Goal: Communication & Community: Answer question/provide support

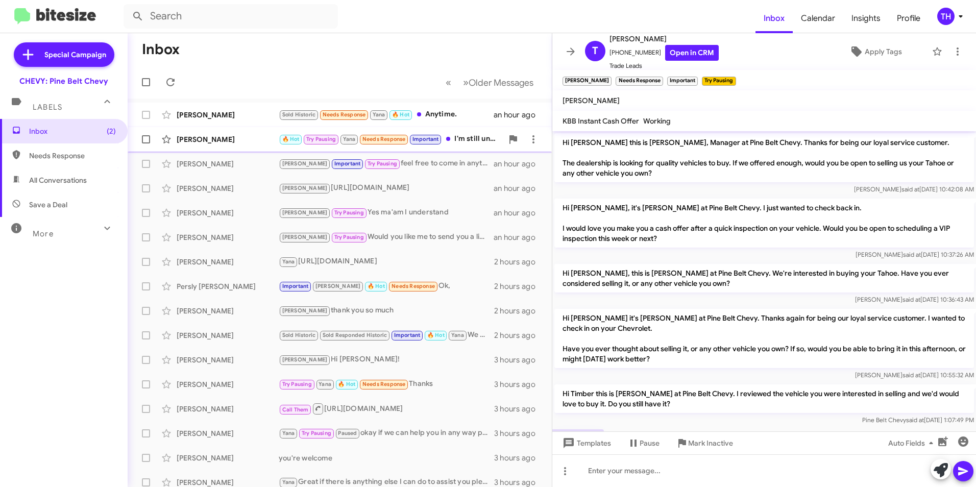
click at [236, 142] on div "[PERSON_NAME]" at bounding box center [228, 139] width 102 height 10
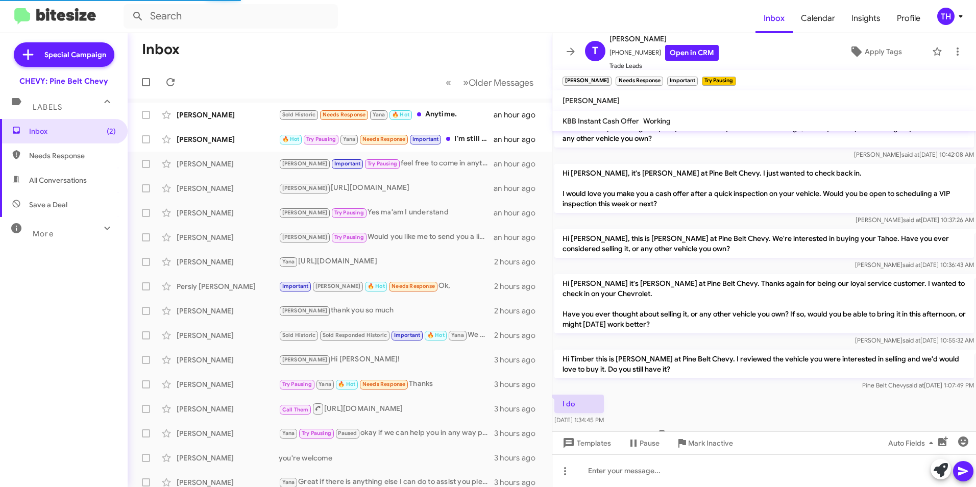
scroll to position [61, 0]
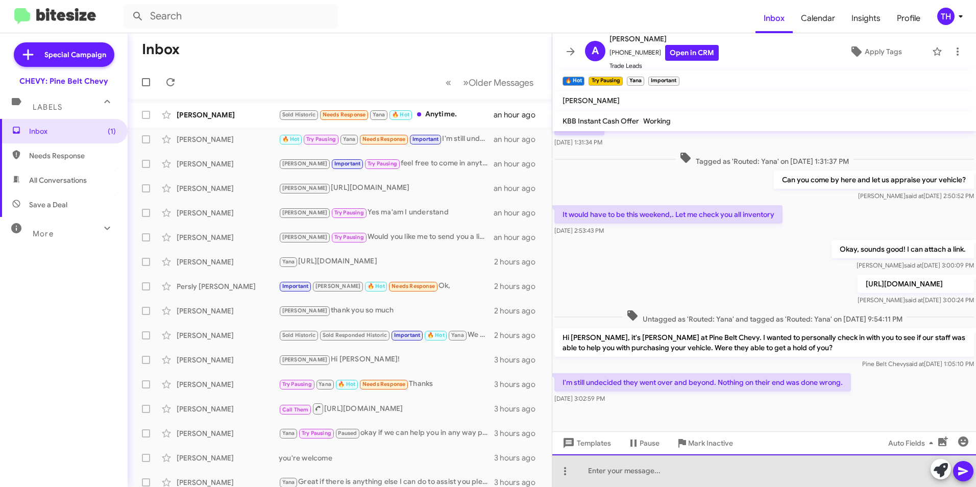
click at [616, 470] on div at bounding box center [765, 471] width 424 height 33
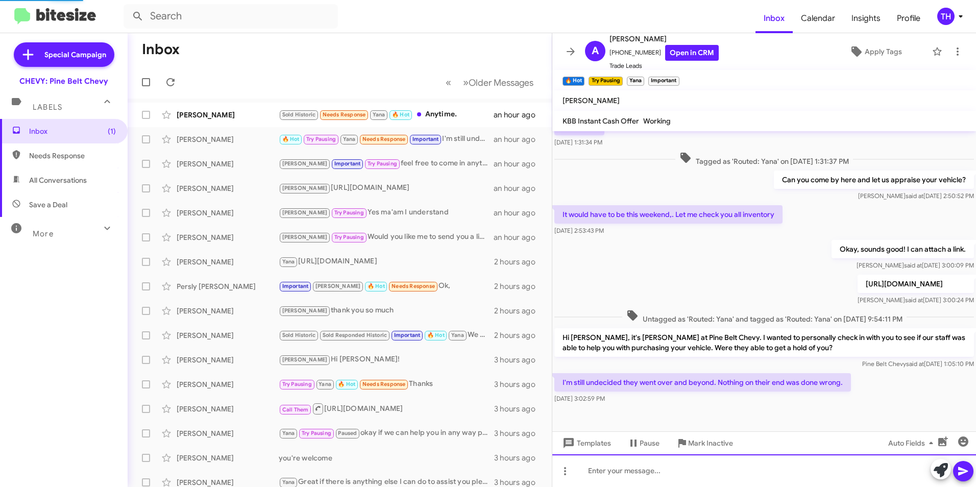
scroll to position [0, 0]
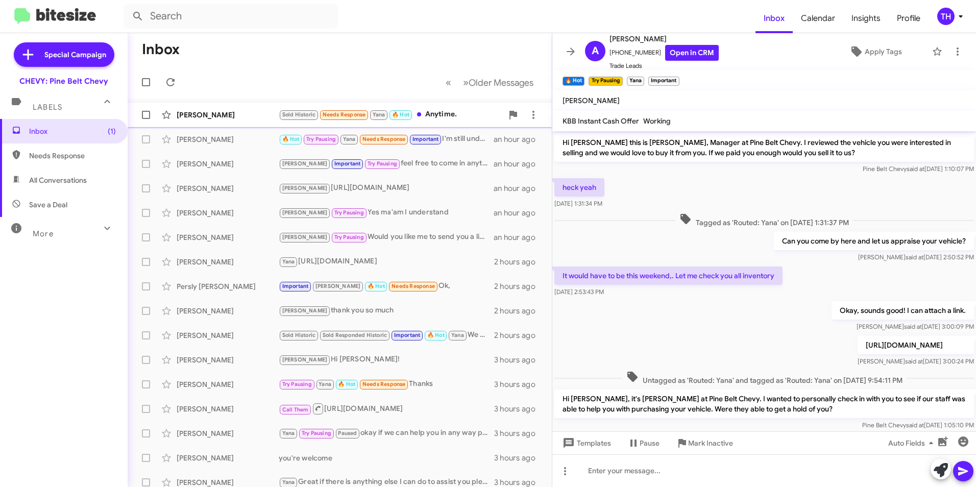
click at [221, 109] on div "[PERSON_NAME] Sold Historic Needs Response Yana 🔥 Hot Anytime. an hour ago" at bounding box center [340, 115] width 408 height 20
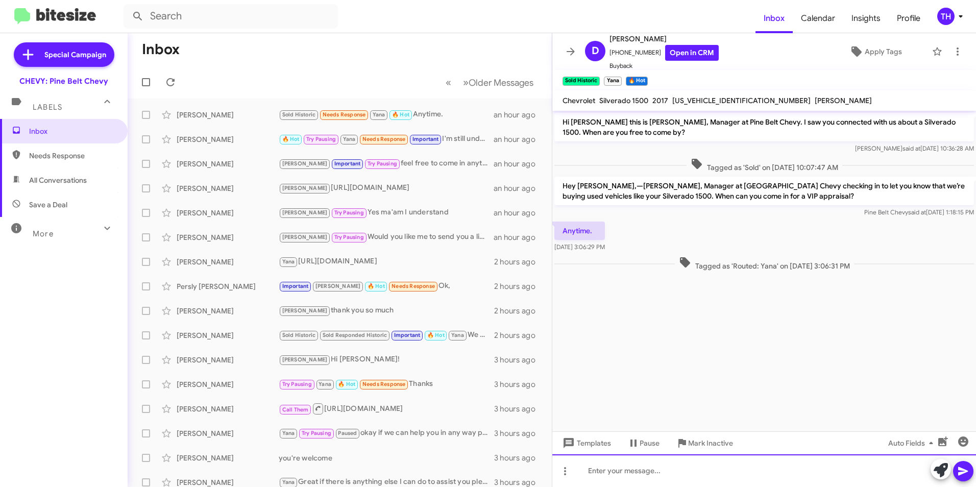
click at [599, 475] on div at bounding box center [765, 471] width 424 height 33
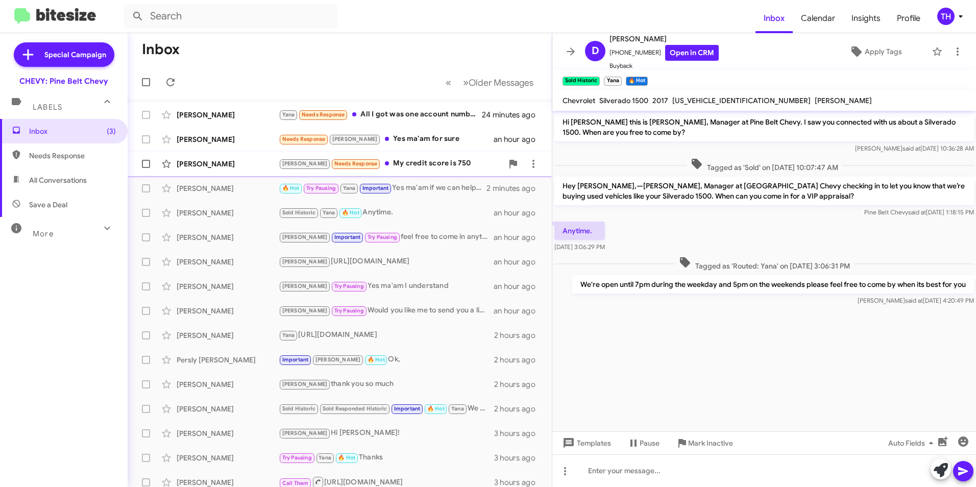
click at [448, 167] on div "[PERSON_NAME] Needs Response My credit score is 750" at bounding box center [391, 164] width 224 height 12
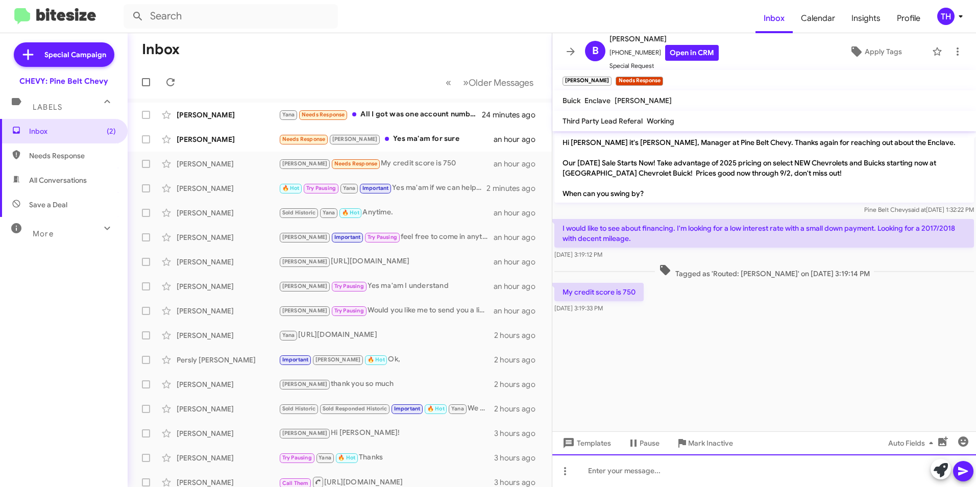
click at [600, 470] on div at bounding box center [765, 471] width 424 height 33
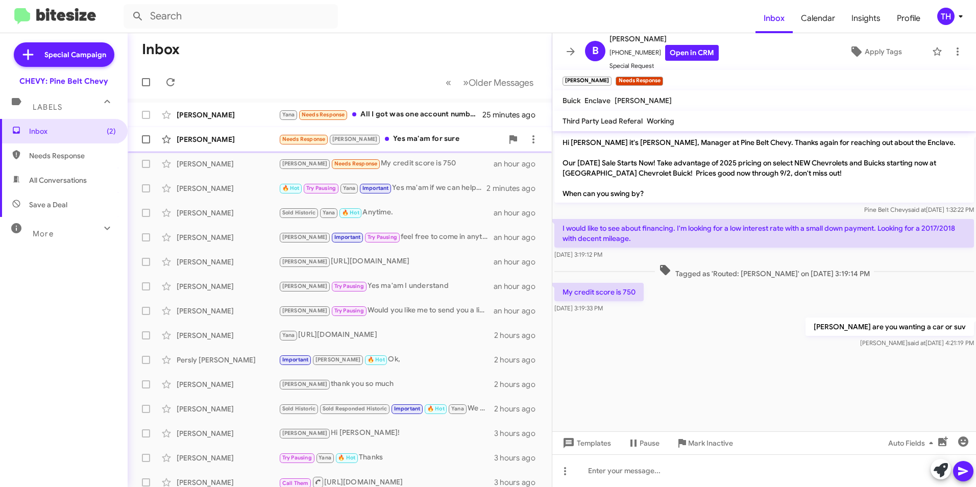
click at [202, 139] on div "[PERSON_NAME]" at bounding box center [228, 139] width 102 height 10
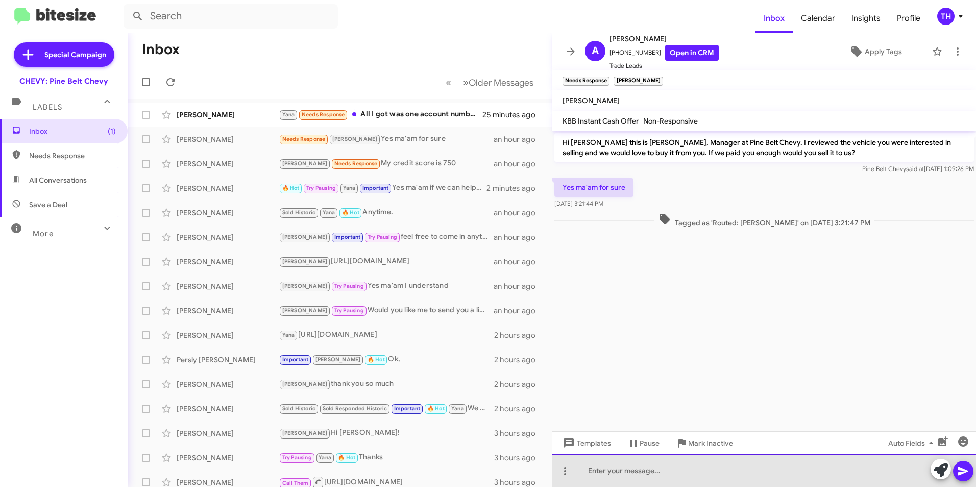
click at [602, 477] on div at bounding box center [765, 471] width 424 height 33
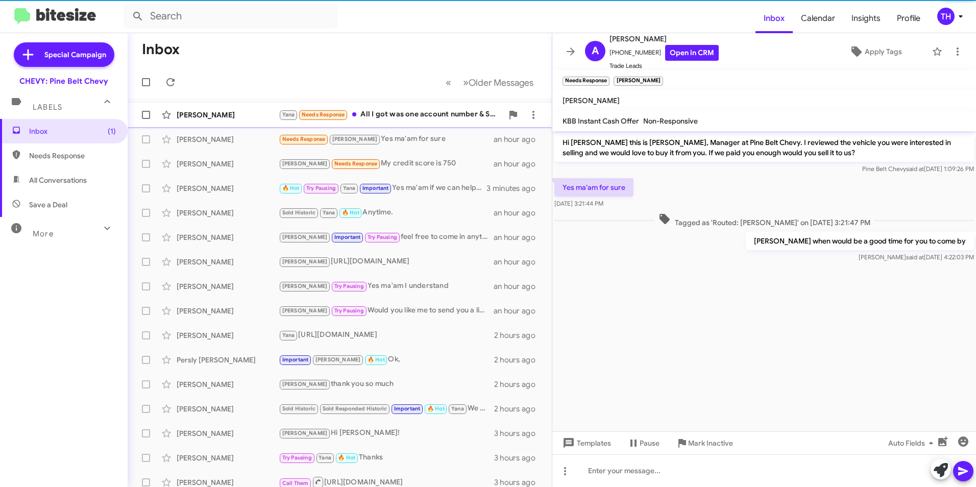
click at [235, 113] on div "[PERSON_NAME]" at bounding box center [228, 115] width 102 height 10
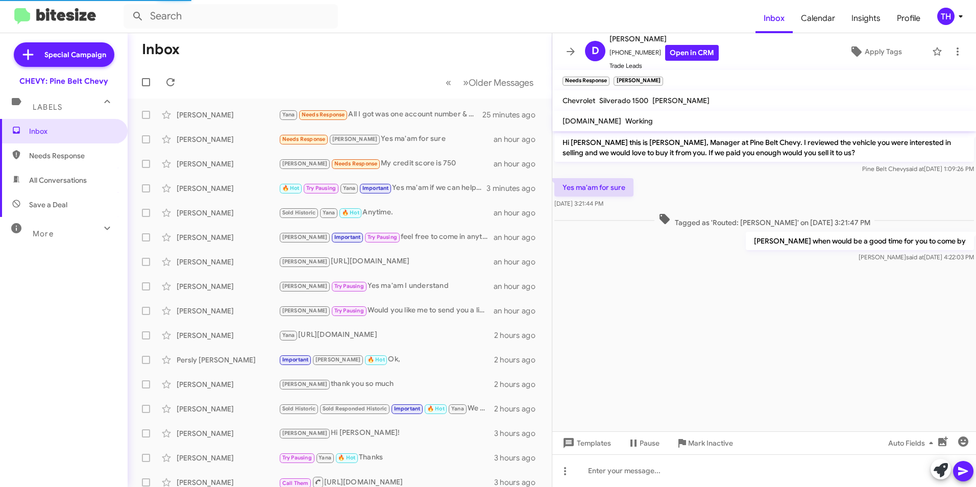
scroll to position [20, 0]
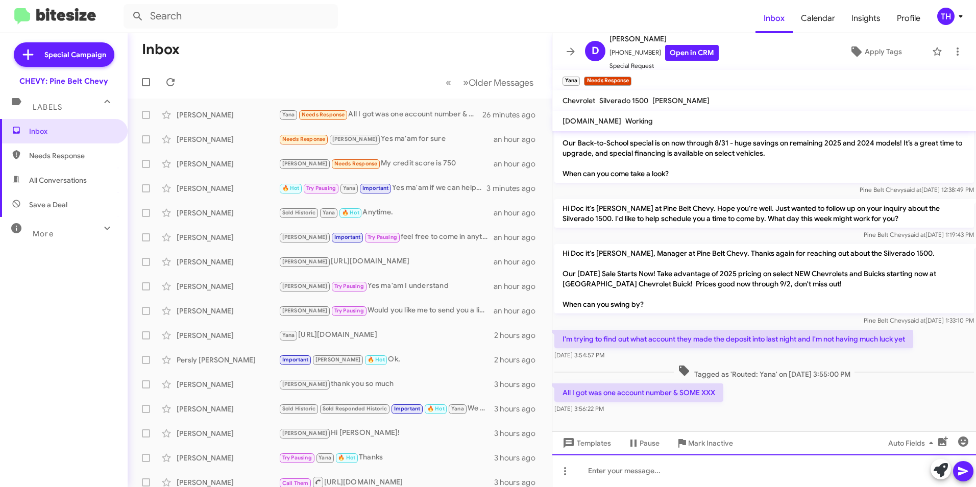
click at [636, 473] on div at bounding box center [765, 471] width 424 height 33
click at [599, 473] on div at bounding box center [765, 471] width 424 height 33
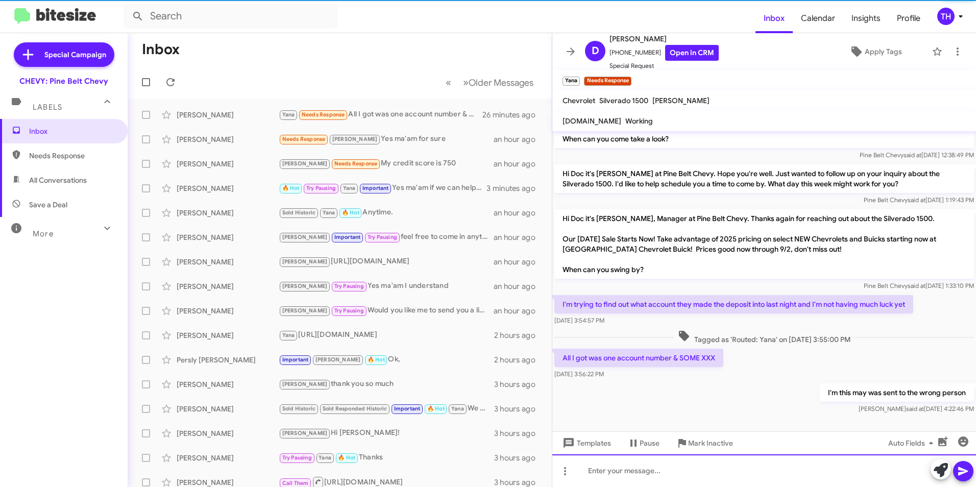
scroll to position [57, 0]
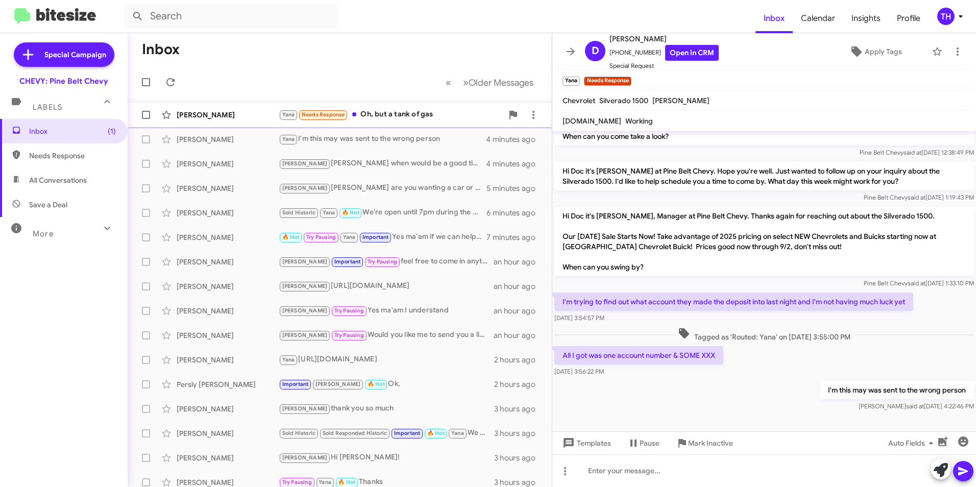
click at [213, 113] on div "[PERSON_NAME]" at bounding box center [228, 115] width 102 height 10
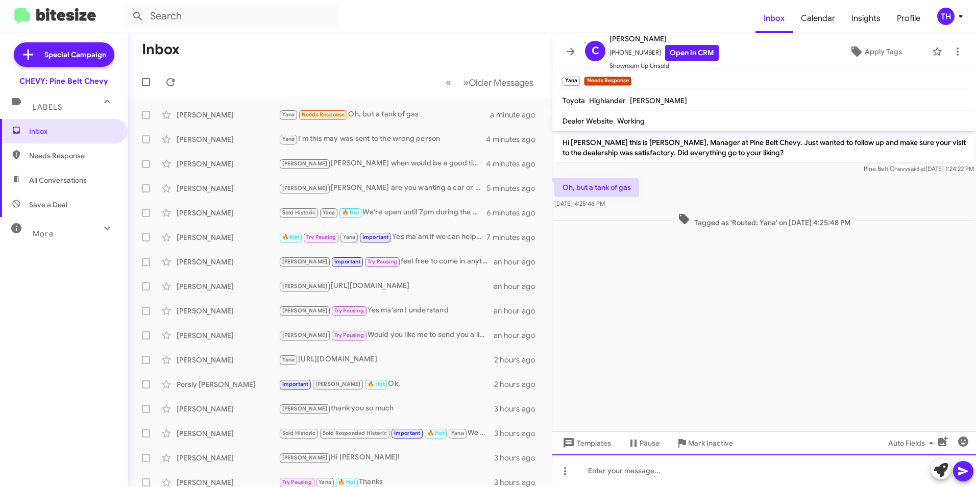
click at [609, 474] on div at bounding box center [765, 471] width 424 height 33
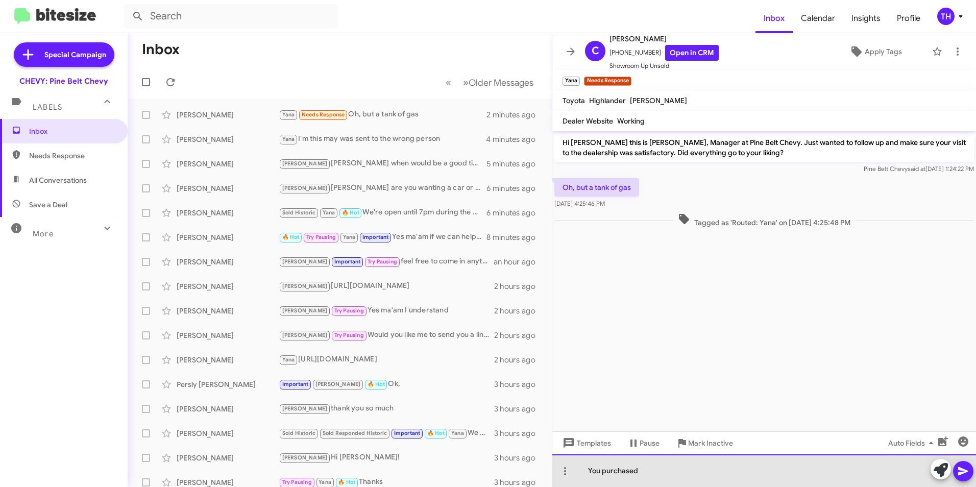
click at [643, 474] on div "You purchased" at bounding box center [765, 471] width 424 height 33
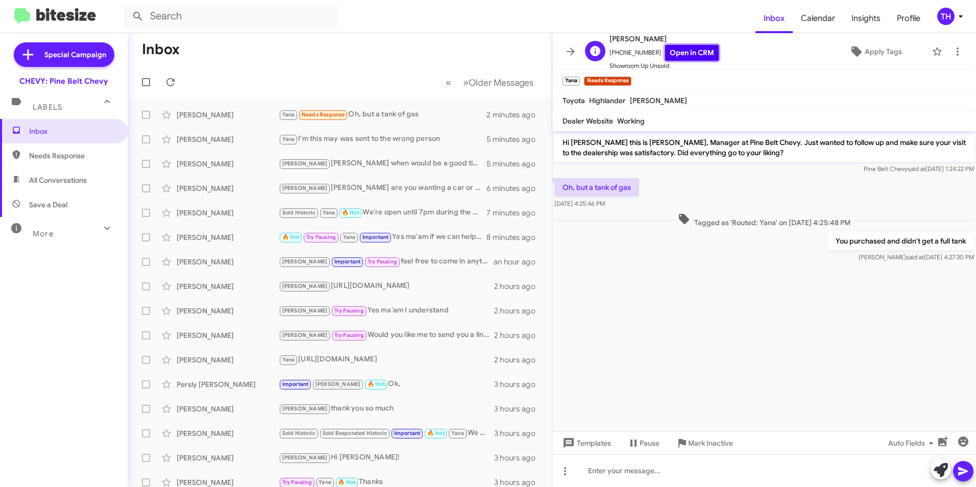
click at [685, 55] on link "Open in CRM" at bounding box center [692, 53] width 54 height 16
click at [682, 50] on link "Open in CRM" at bounding box center [692, 53] width 54 height 16
click at [223, 116] on div "[PERSON_NAME]" at bounding box center [228, 115] width 102 height 10
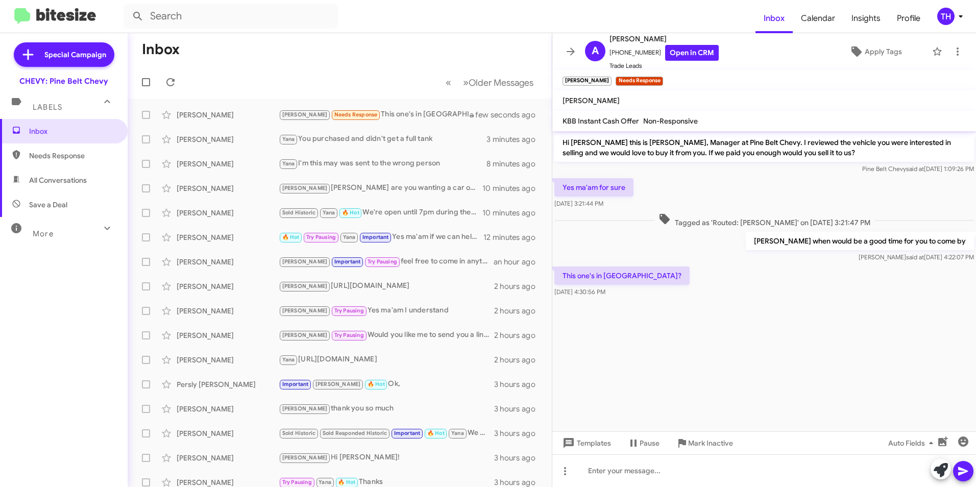
click at [803, 271] on div "This one's in [GEOGRAPHIC_DATA]? [DATE] 4:30:56 PM" at bounding box center [765, 282] width 424 height 35
click at [628, 473] on div at bounding box center [765, 471] width 424 height 33
click at [396, 114] on div "Yana Needs Response Yes, no gas, you can just send me 50 that will suffice" at bounding box center [391, 115] width 224 height 12
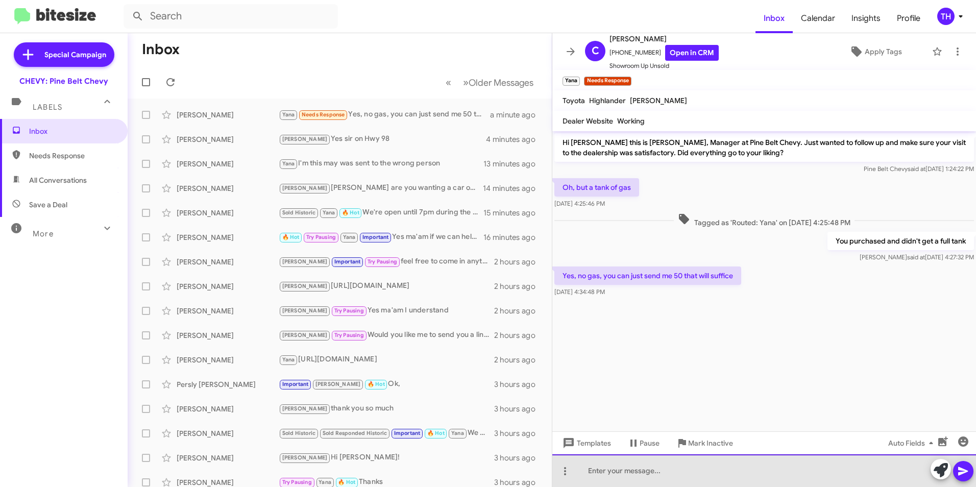
click at [607, 474] on div at bounding box center [765, 471] width 424 height 33
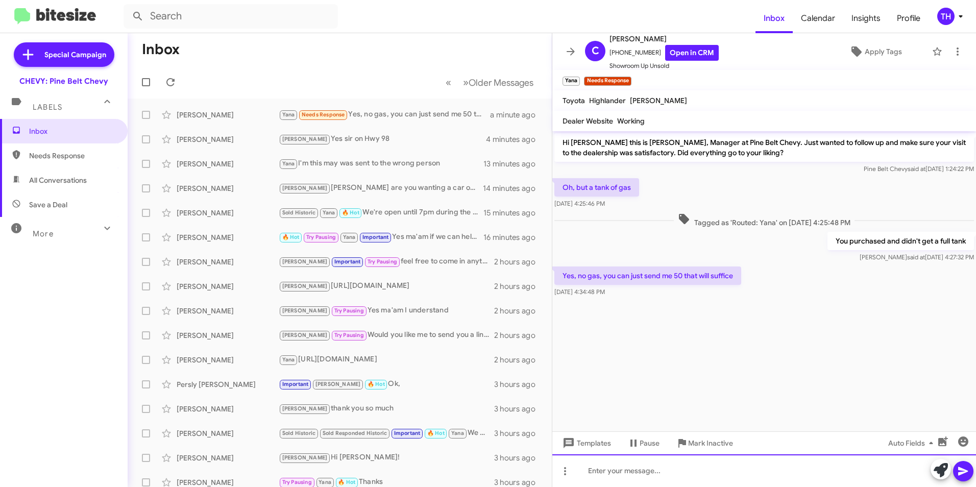
click at [617, 473] on div at bounding box center [765, 471] width 424 height 33
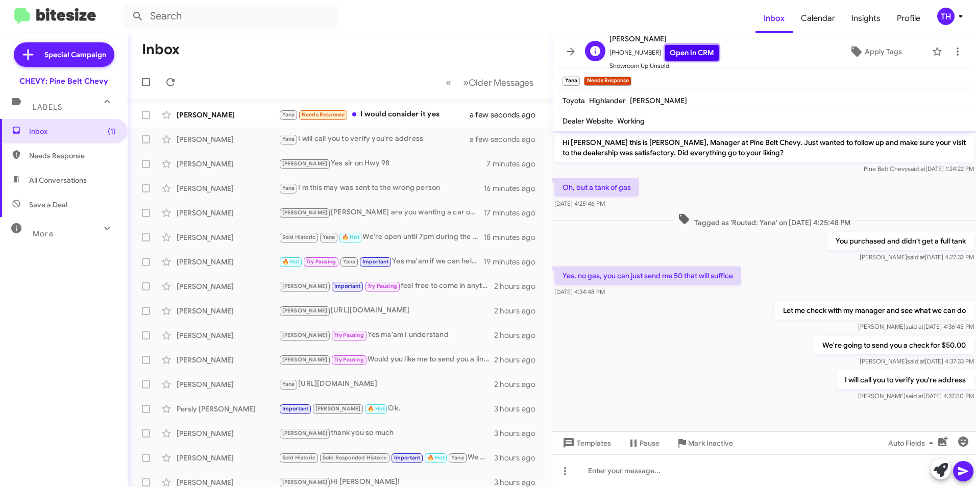
click at [675, 49] on link "Open in CRM" at bounding box center [692, 53] width 54 height 16
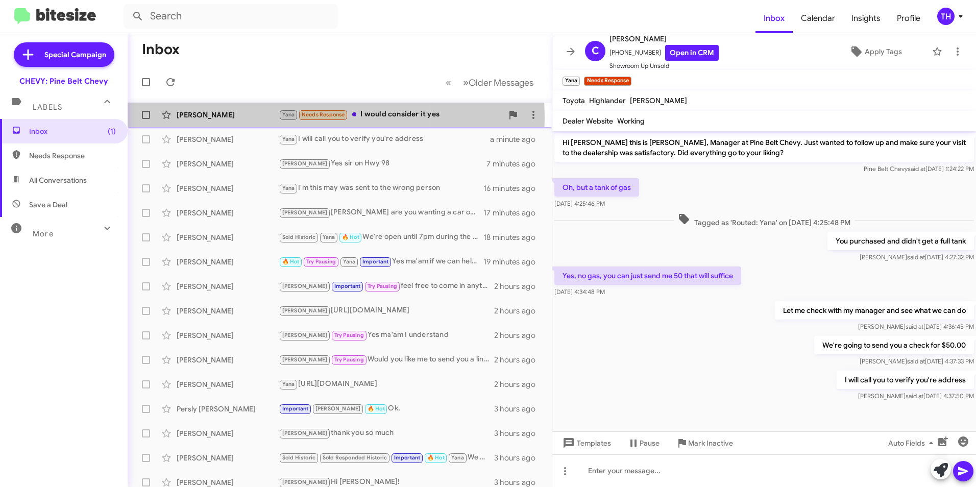
click at [228, 118] on div "[PERSON_NAME]" at bounding box center [228, 115] width 102 height 10
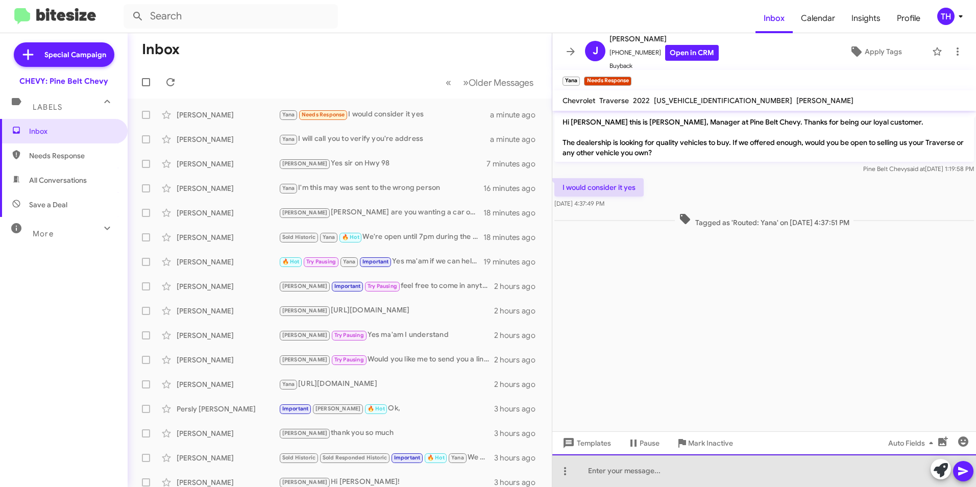
click at [613, 471] on div at bounding box center [765, 471] width 424 height 33
